Goal: Information Seeking & Learning: Understand process/instructions

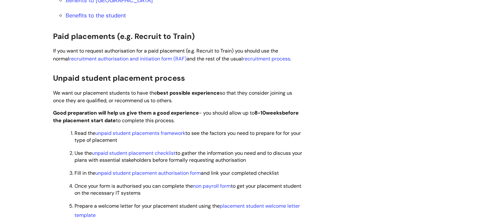
scroll to position [407, 0]
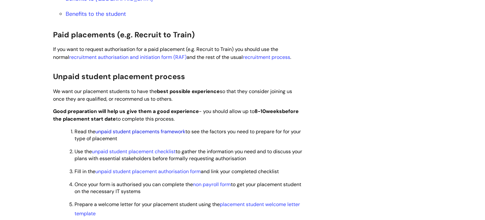
click at [148, 132] on link "unpaid student placements framework" at bounding box center [140, 131] width 90 height 7
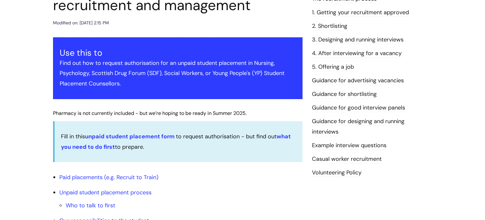
scroll to position [100, 0]
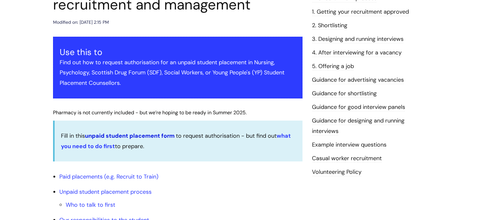
click at [140, 135] on link "unpaid student placement form" at bounding box center [130, 136] width 90 height 8
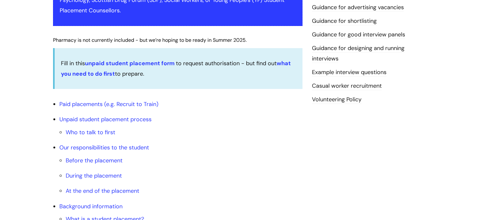
scroll to position [173, 0]
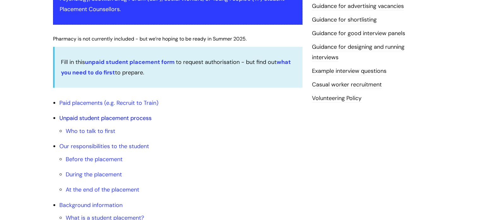
click at [118, 117] on link "Unpaid student placement process" at bounding box center [105, 118] width 92 height 8
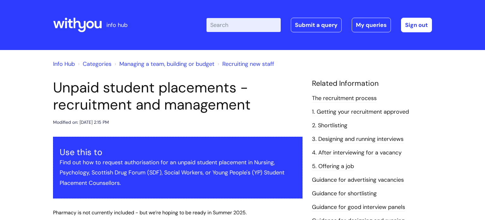
click at [361, 109] on link "1. Getting your recruitment approved" at bounding box center [360, 112] width 97 height 8
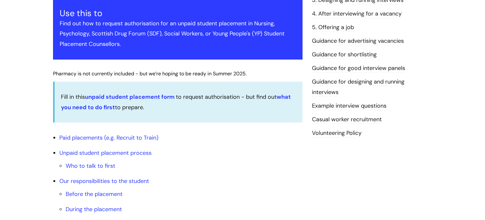
scroll to position [140, 0]
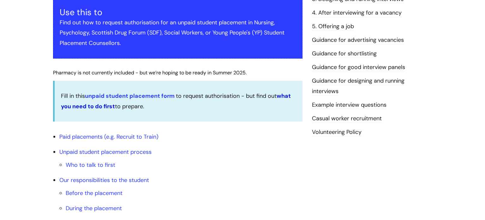
click at [91, 105] on strong "what you need to do first" at bounding box center [176, 101] width 230 height 18
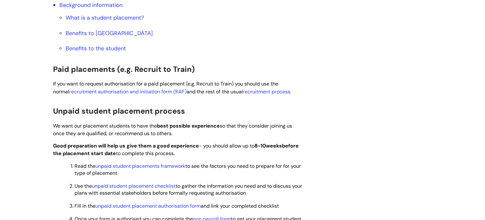
scroll to position [375, 0]
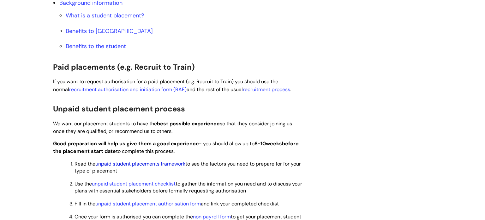
click at [149, 164] on link "unpaid student placements framework" at bounding box center [140, 163] width 90 height 7
